Goal: Obtain resource: Download file/media

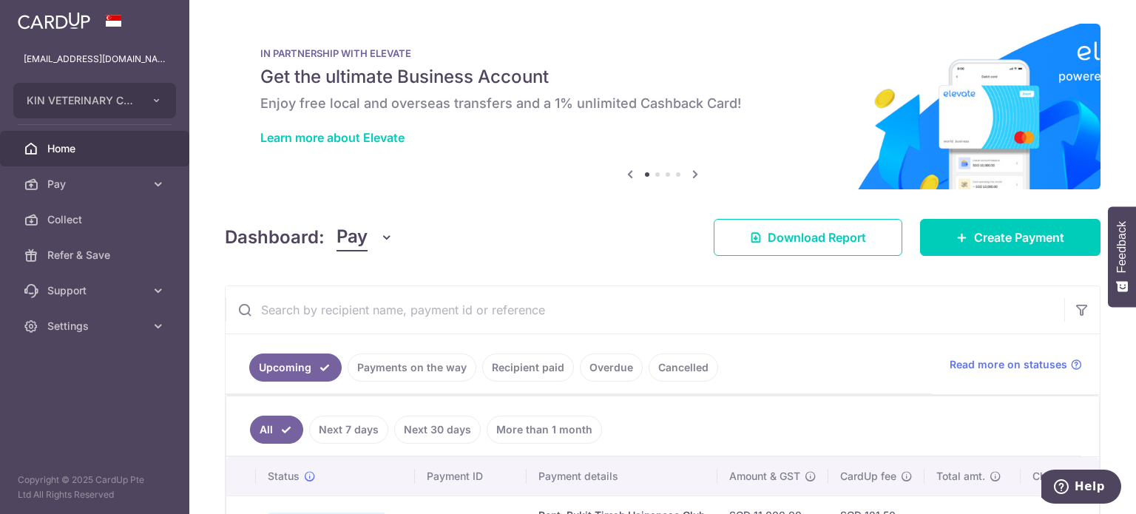
scroll to position [148, 0]
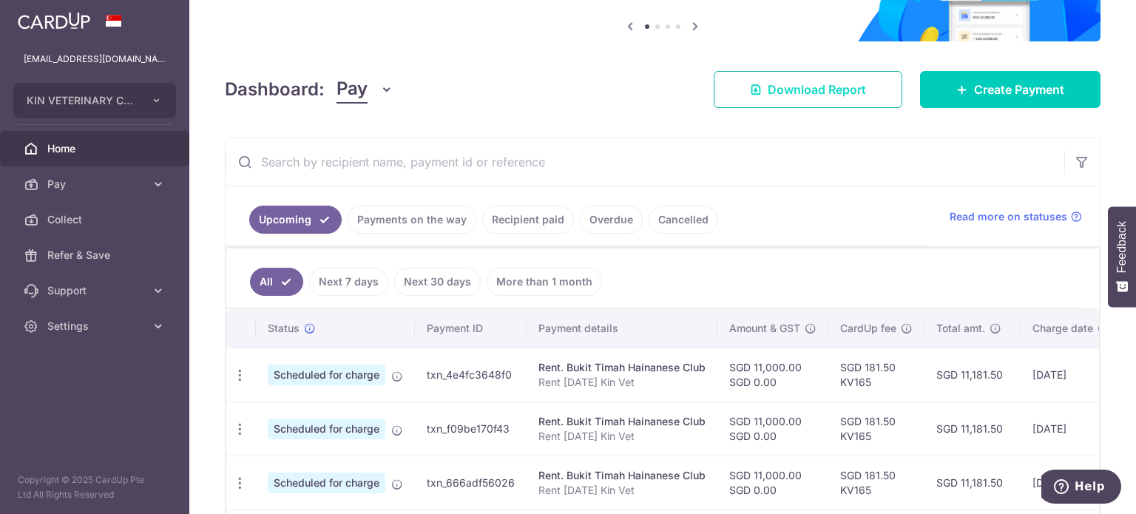
click at [846, 101] on link "Download Report" at bounding box center [808, 89] width 189 height 37
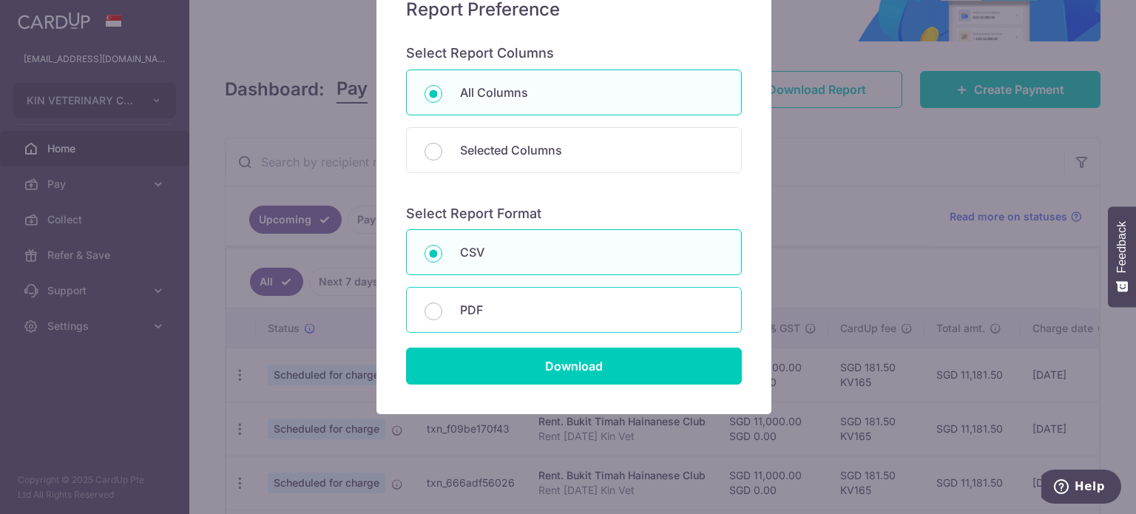
scroll to position [144, 0]
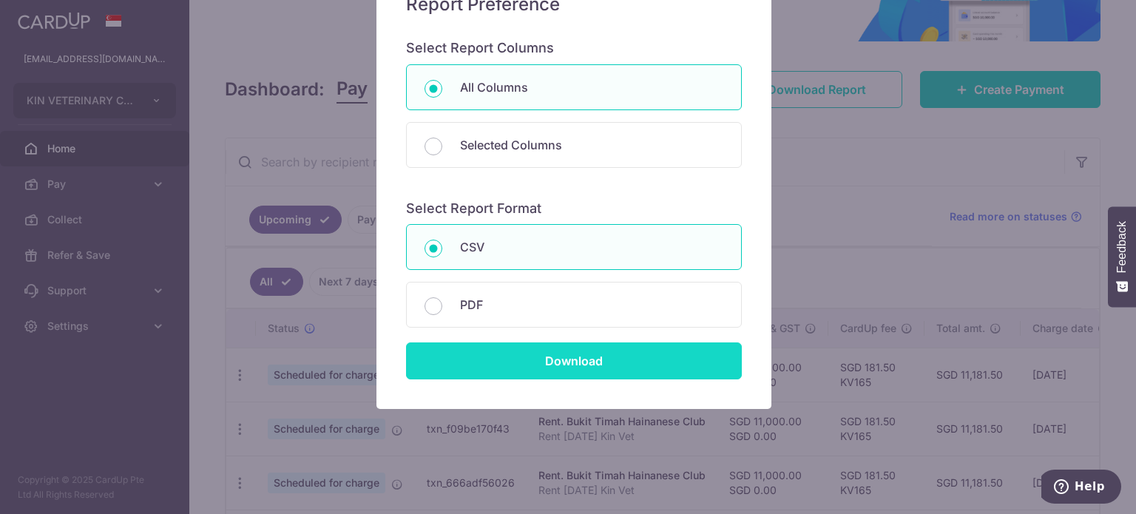
click at [577, 357] on input "Download" at bounding box center [574, 361] width 336 height 37
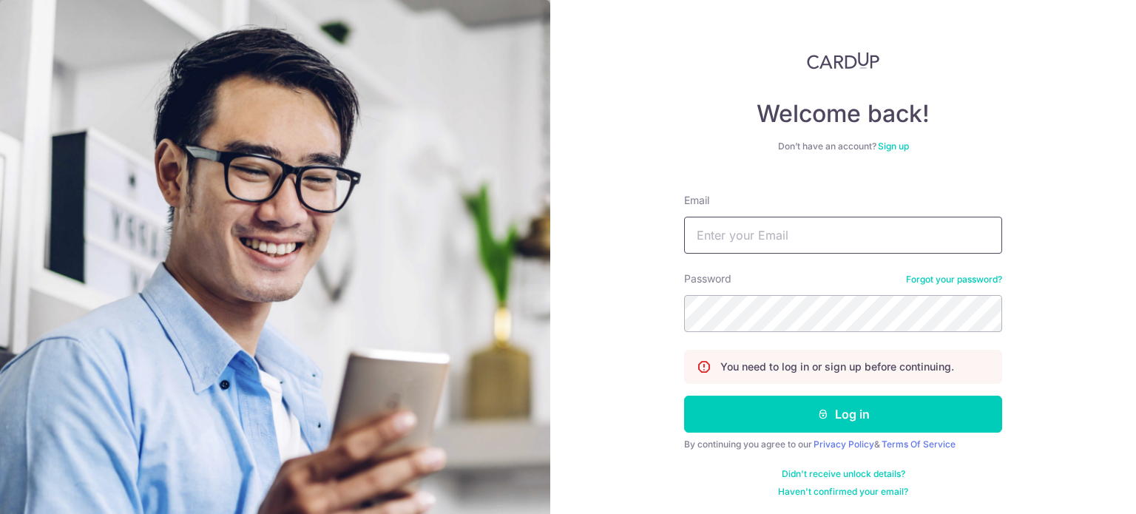
click at [808, 237] on input "Email" at bounding box center [843, 235] width 318 height 37
type input "[EMAIL_ADDRESS][DOMAIN_NAME]"
click at [684, 396] on button "Log in" at bounding box center [843, 414] width 318 height 37
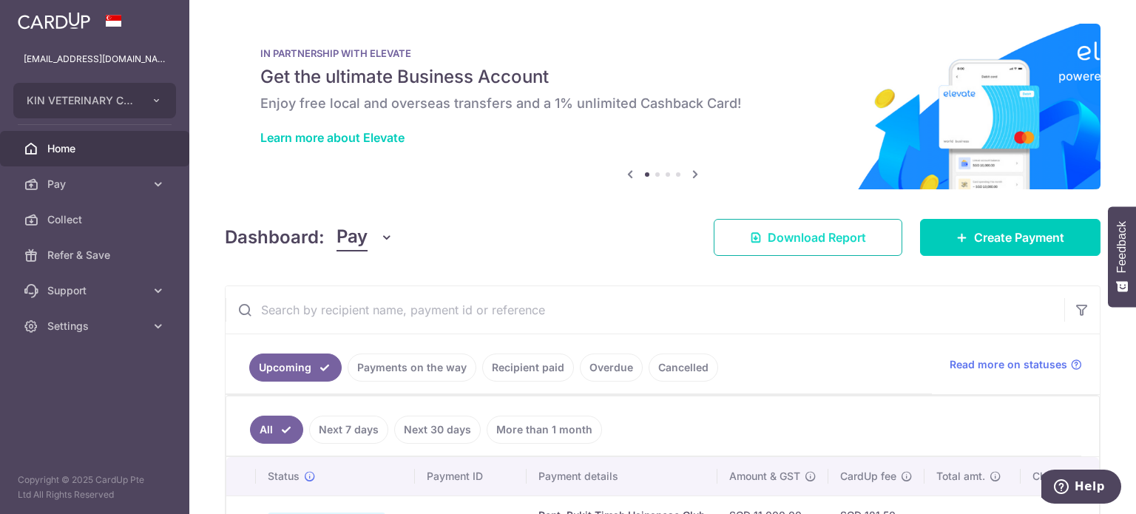
click at [848, 230] on span "Download Report" at bounding box center [817, 238] width 98 height 18
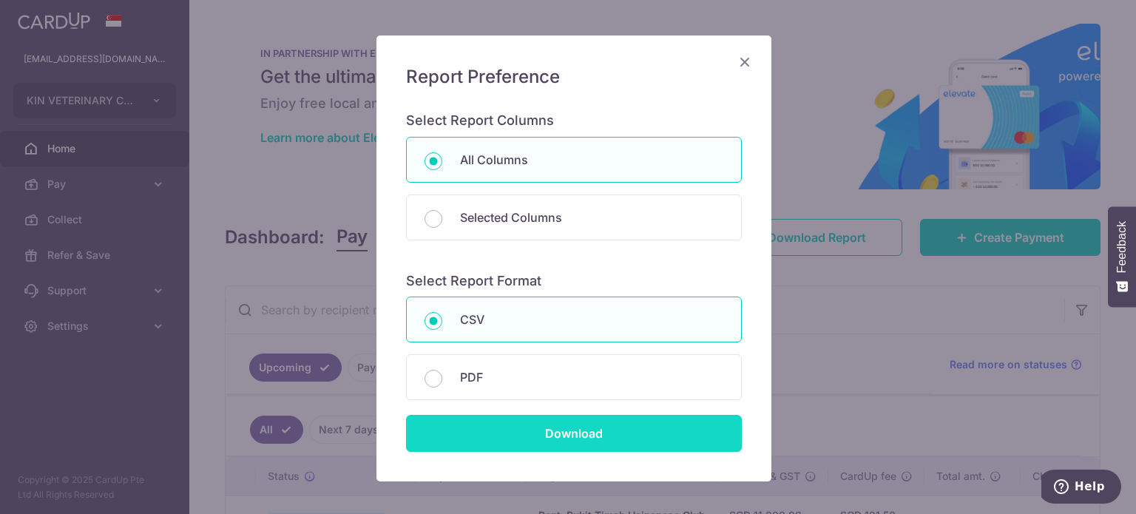
scroll to position [144, 0]
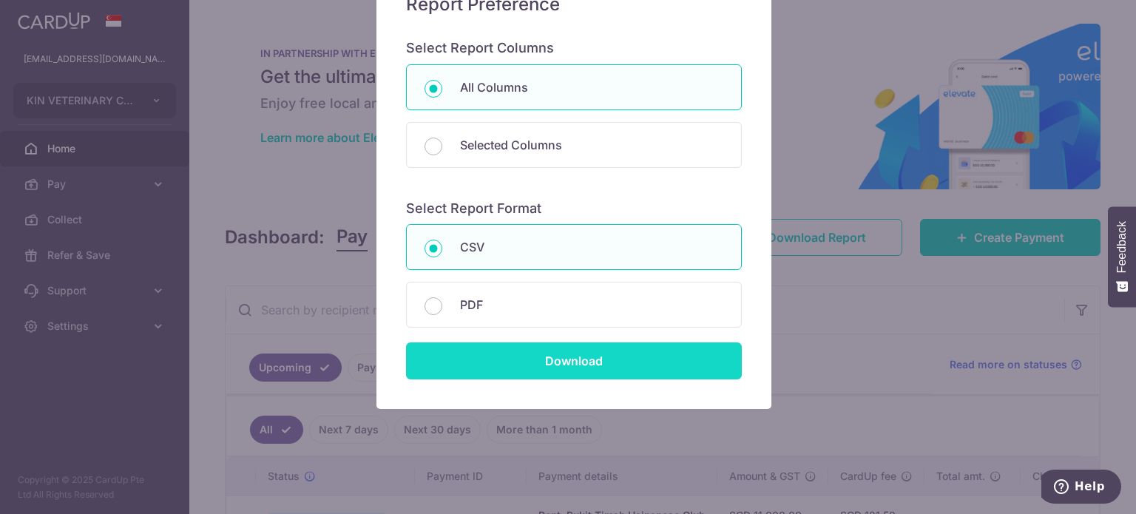
click at [572, 351] on input "Download" at bounding box center [574, 361] width 336 height 37
